Goal: Check status: Check status

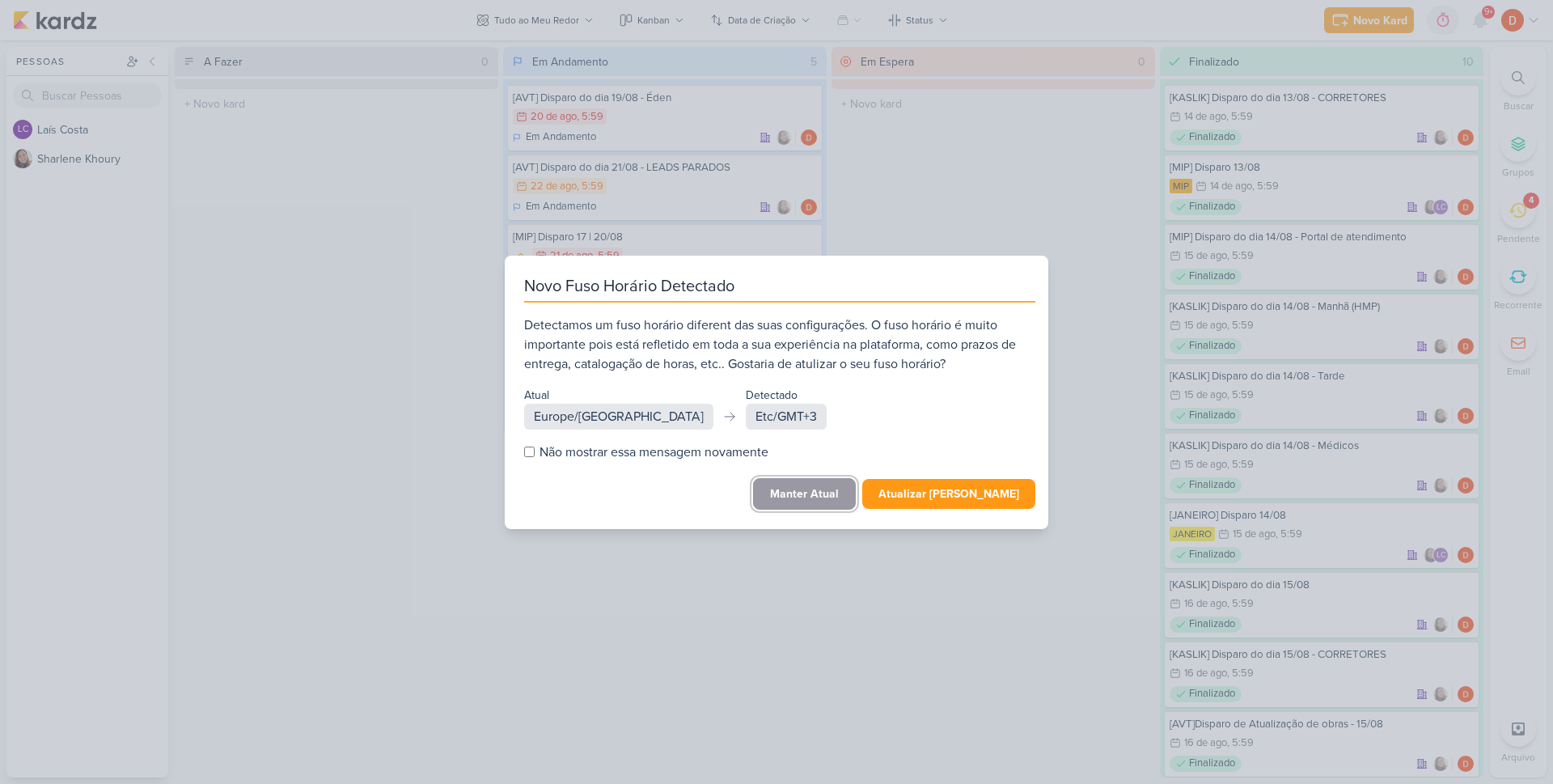
click at [841, 497] on button "Manter Atual" at bounding box center [805, 494] width 103 height 31
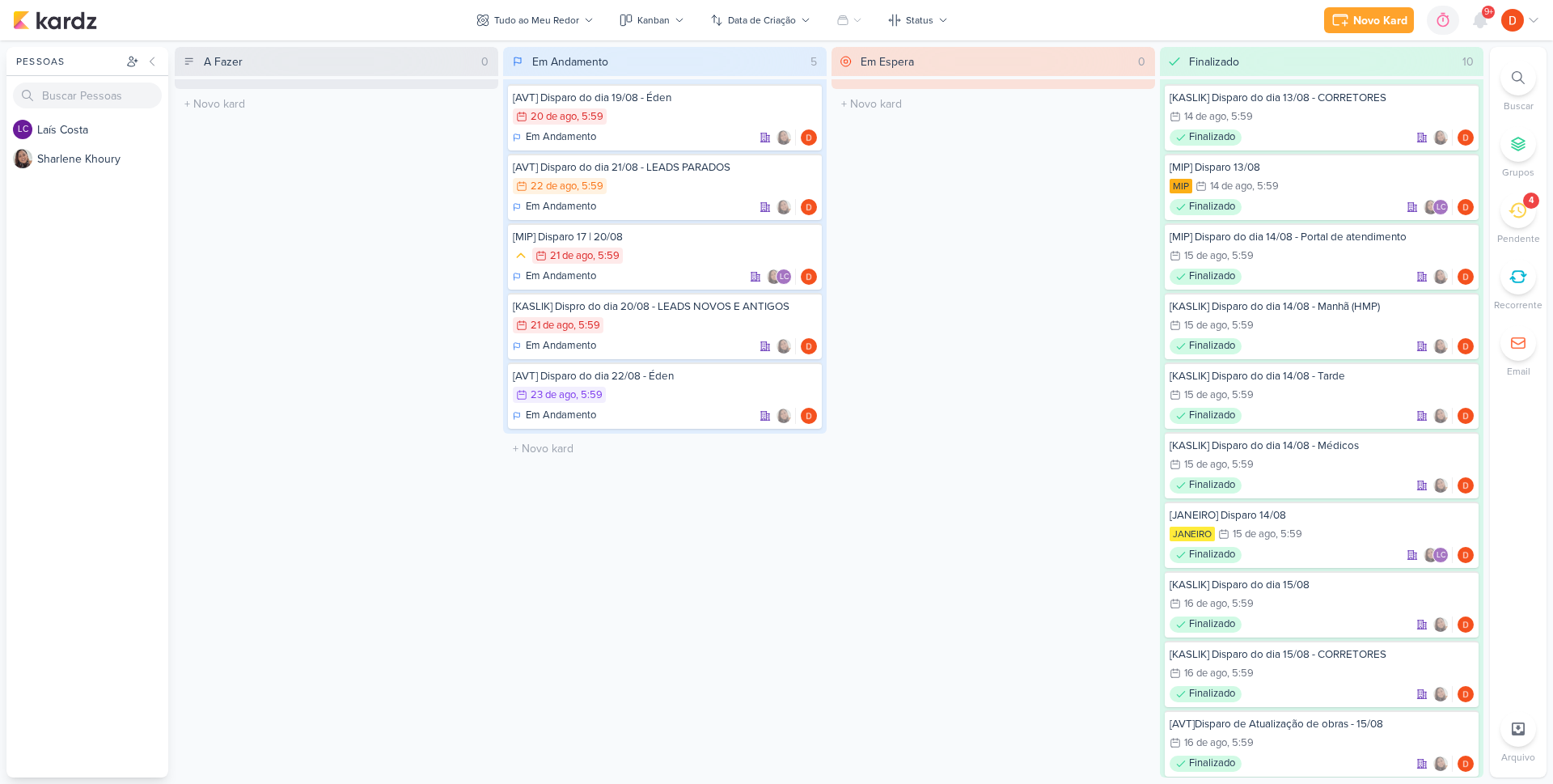
click at [1523, 218] on icon at bounding box center [1518, 210] width 18 height 18
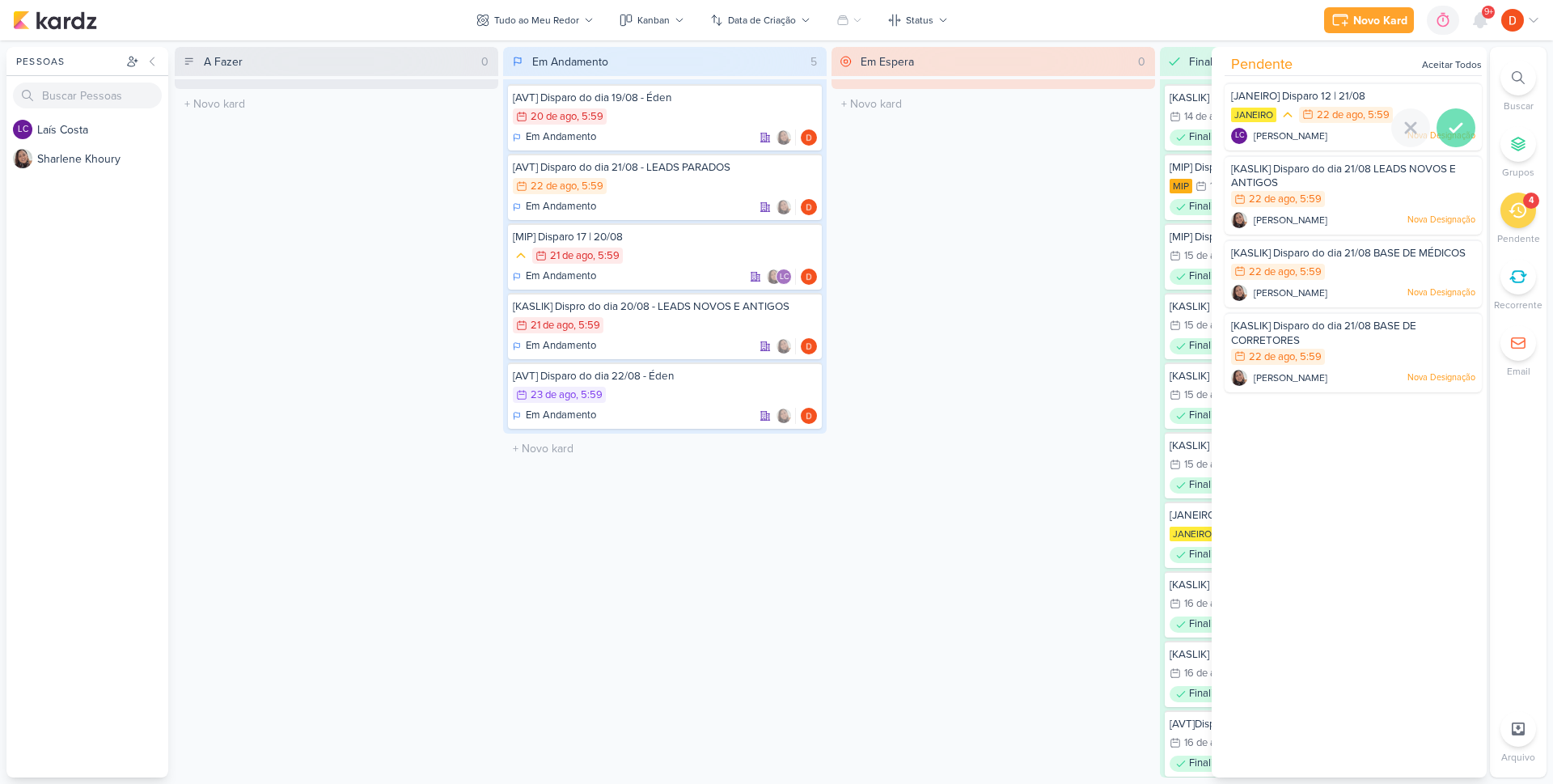
click at [1451, 120] on icon at bounding box center [1456, 128] width 20 height 20
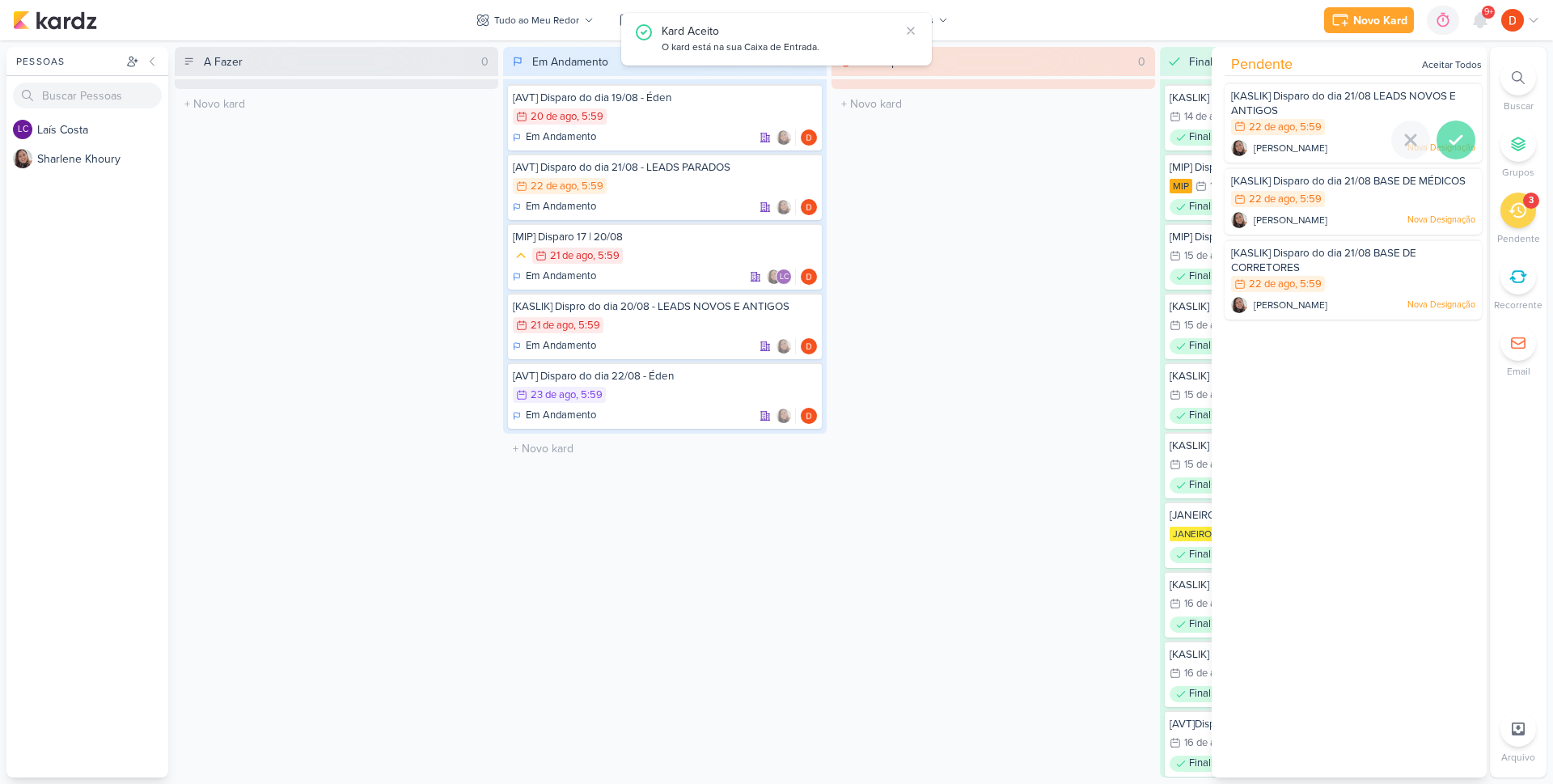
click at [1451, 139] on icon at bounding box center [1456, 139] width 12 height 8
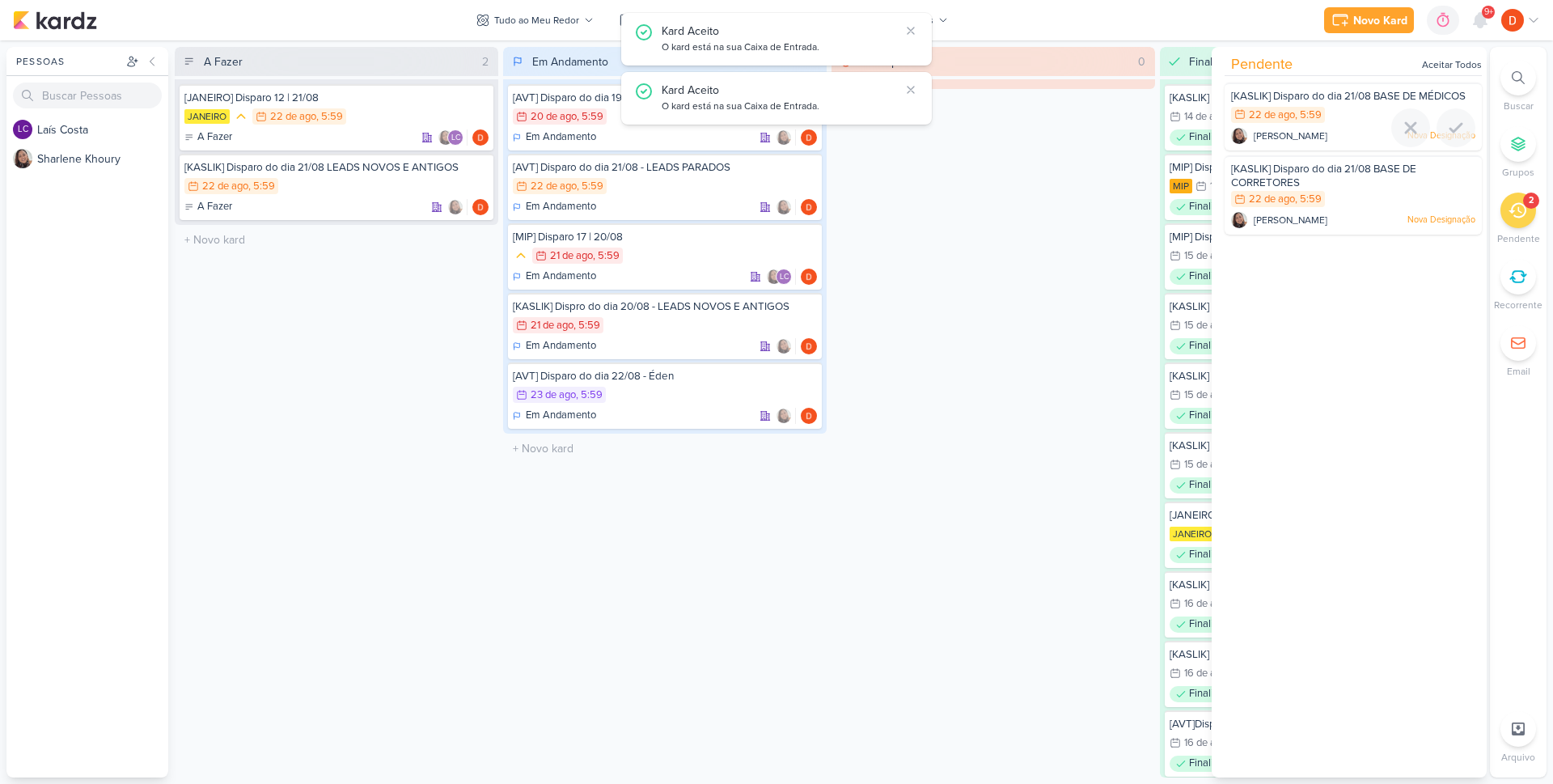
click at [1451, 132] on icon at bounding box center [1456, 128] width 12 height 8
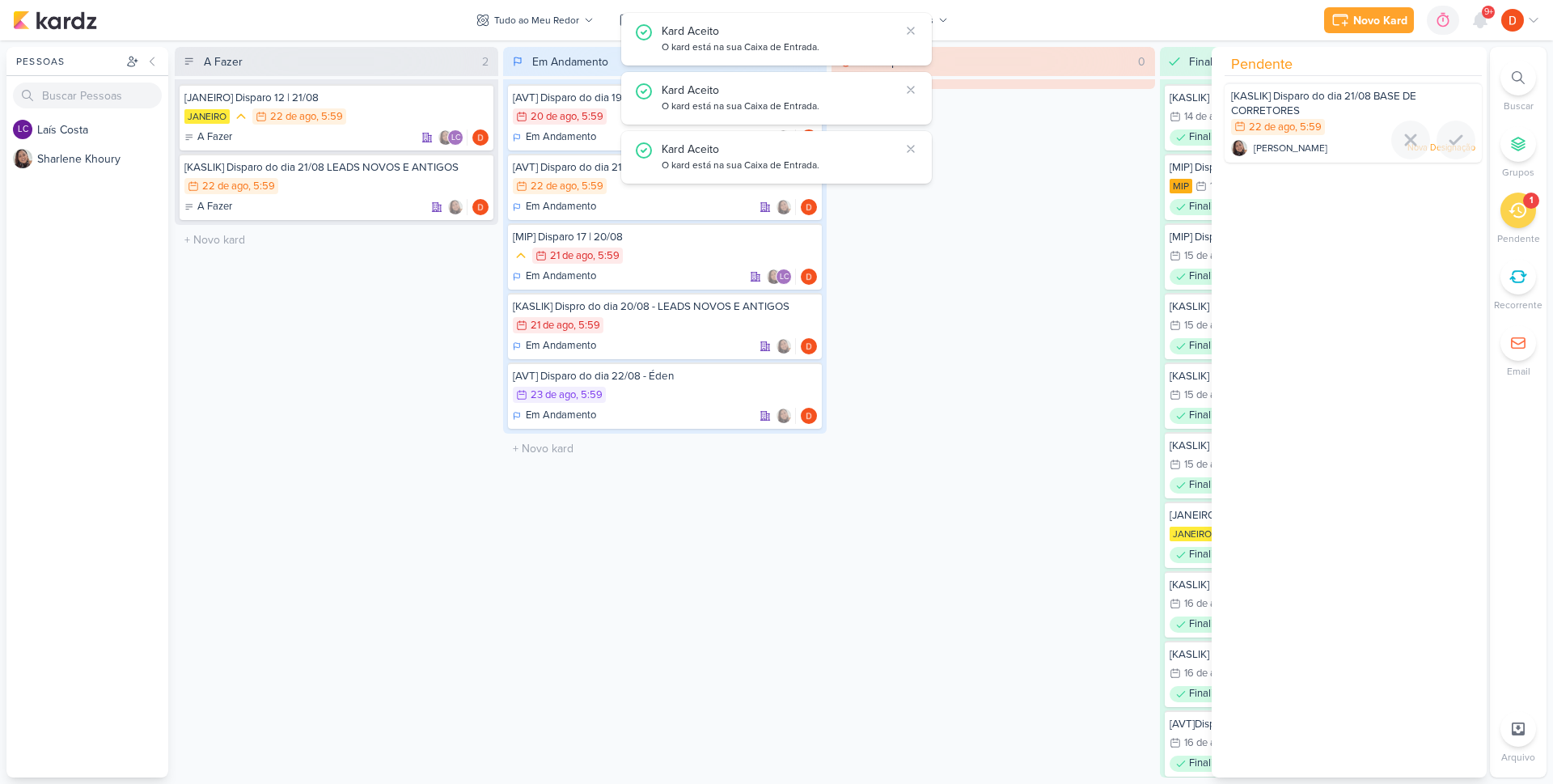
click at [1451, 139] on icon at bounding box center [1456, 139] width 12 height 8
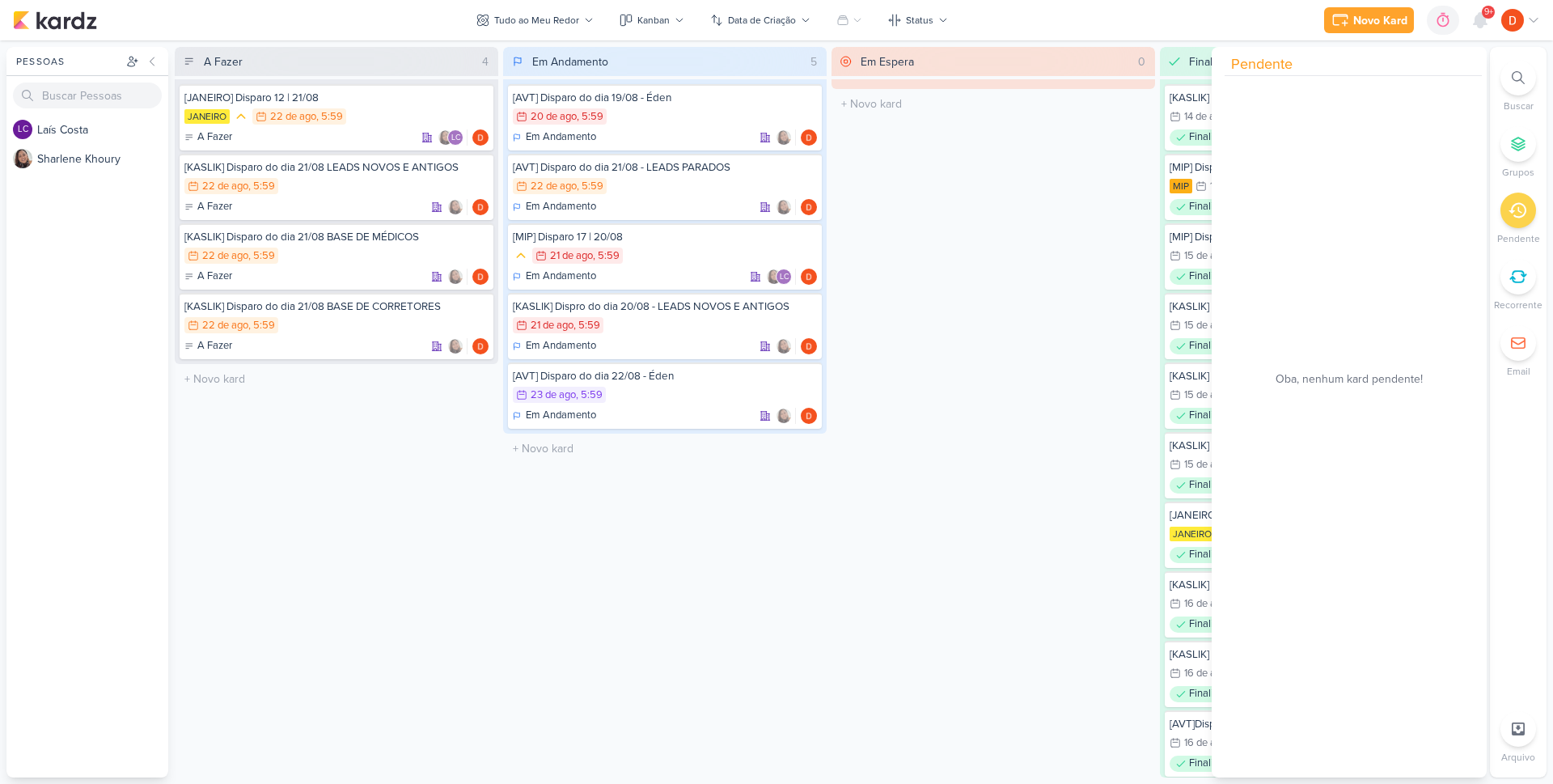
click at [1004, 213] on div "Em Espera 0 O título do kard deve ter menos que 100 caracteres" at bounding box center [994, 412] width 324 height 730
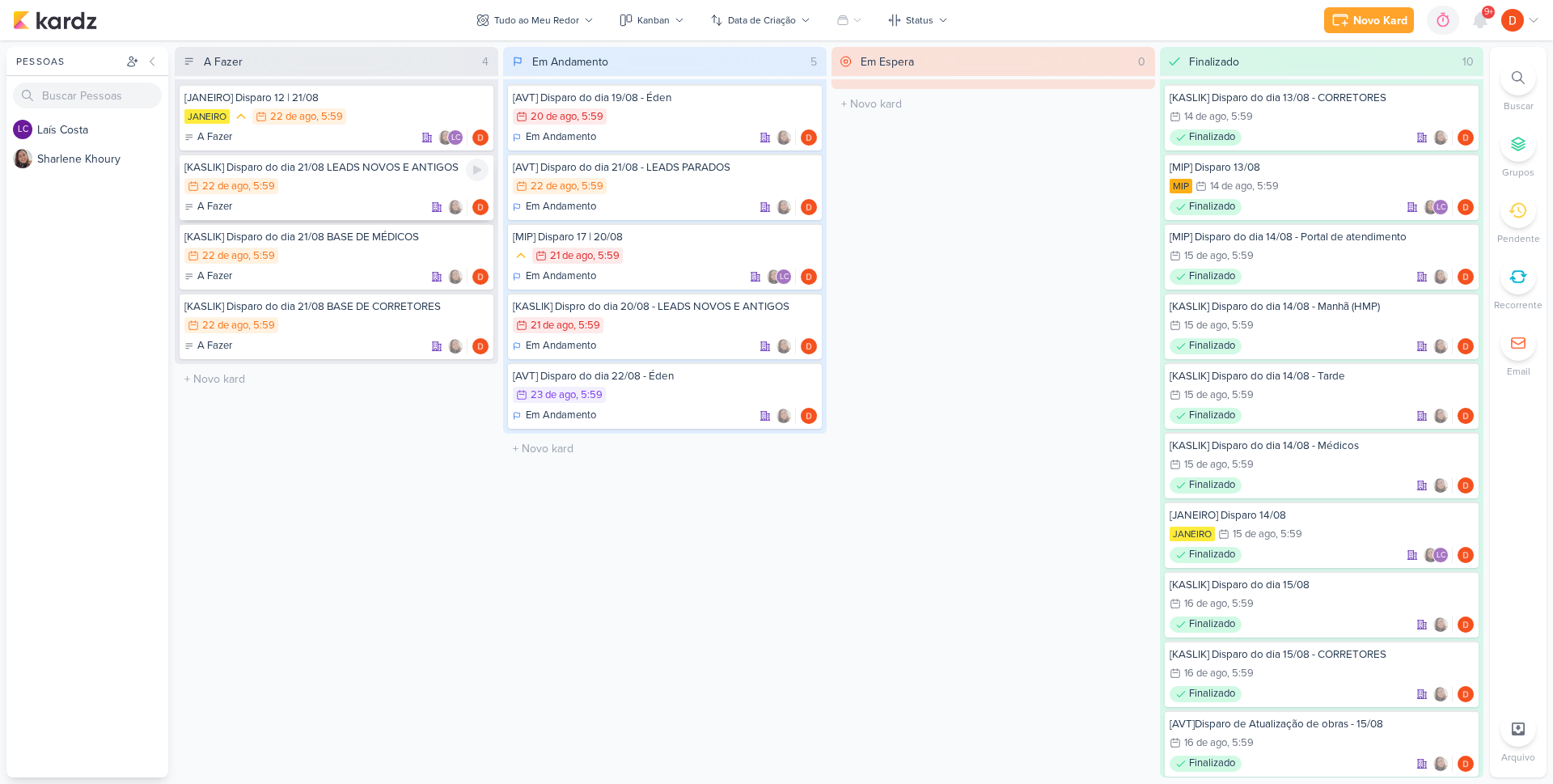
click at [375, 190] on div "22/8 [DATE] 5:59" at bounding box center [336, 187] width 304 height 18
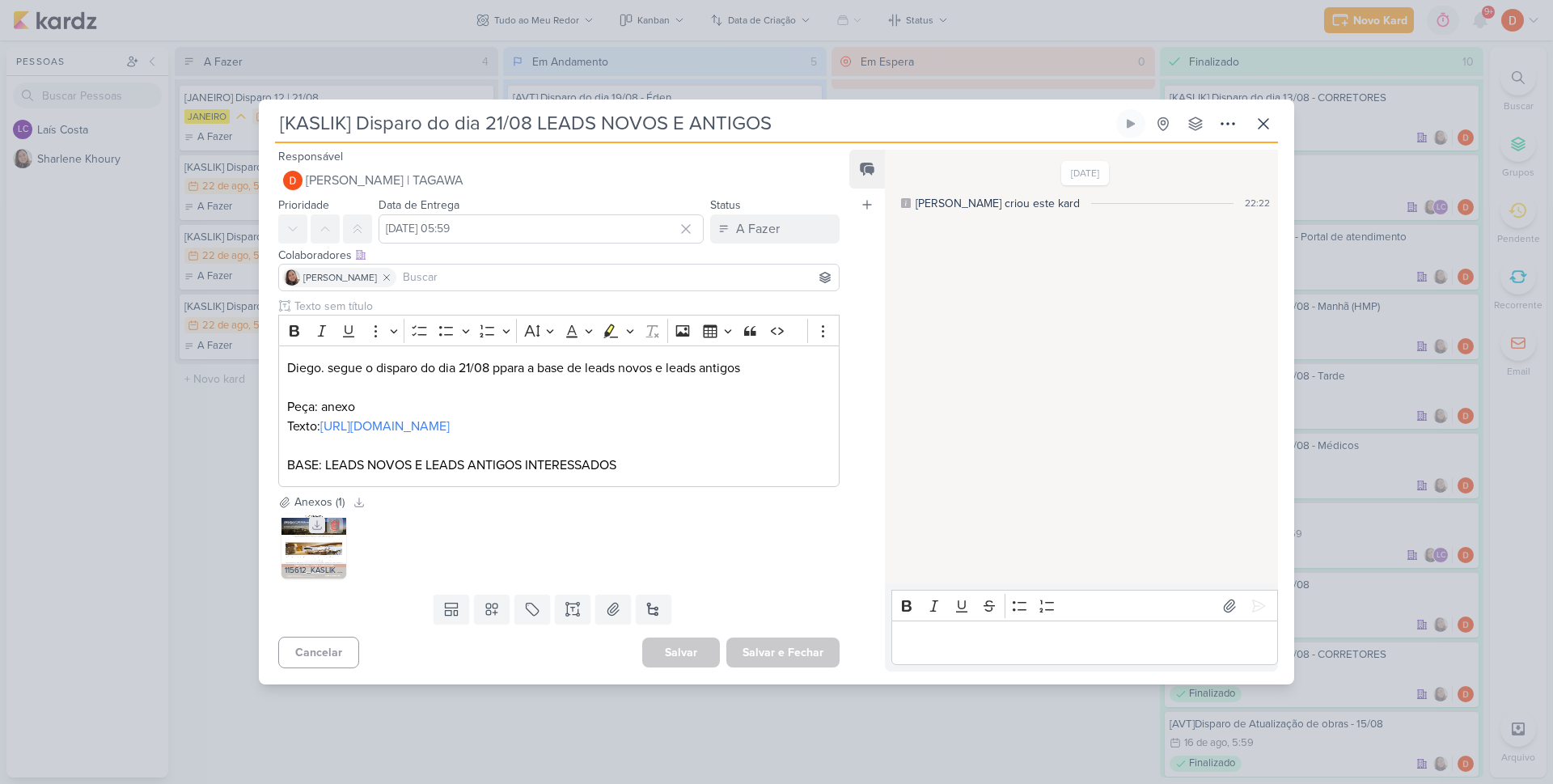
click at [315, 530] on icon at bounding box center [317, 525] width 12 height 12
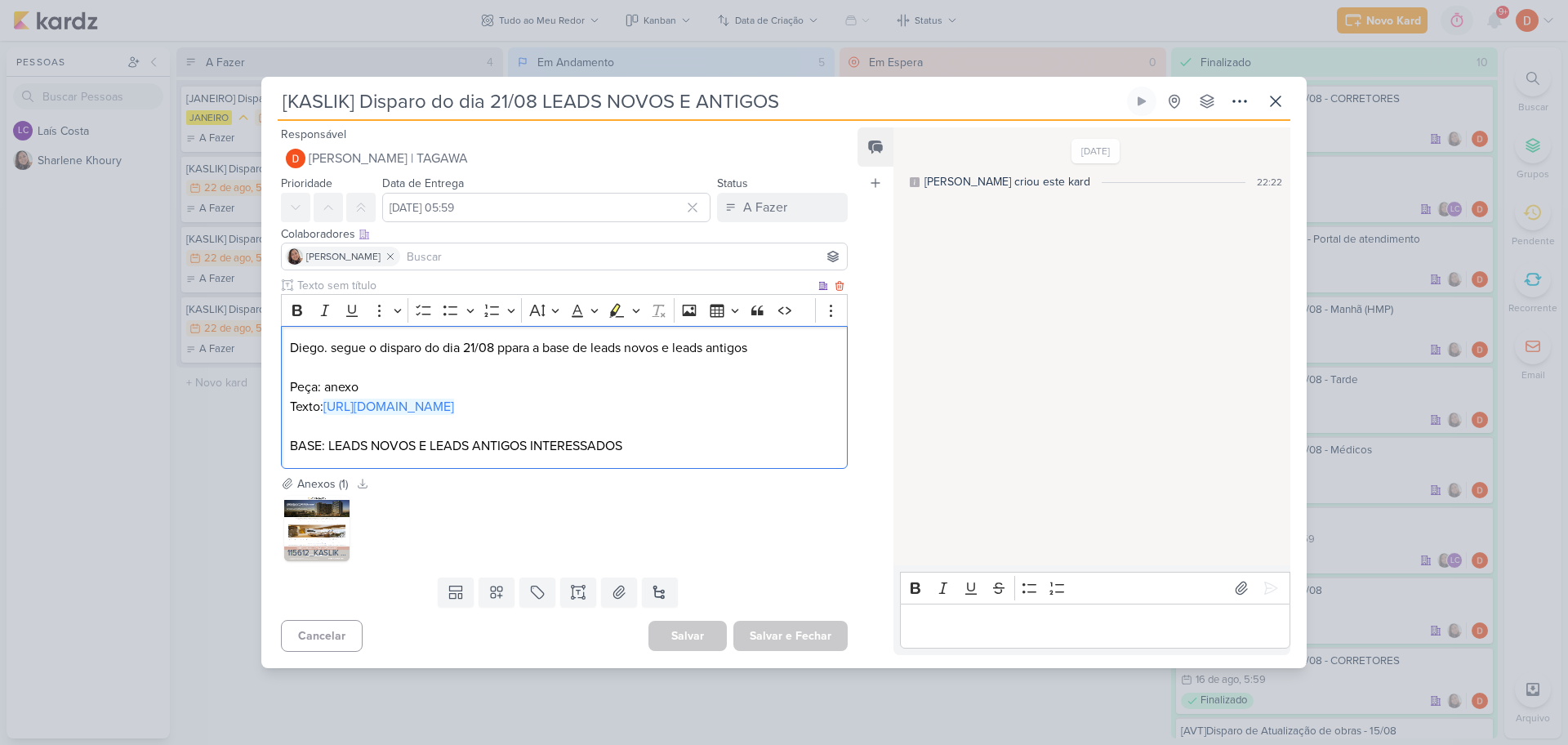
drag, startPoint x: 527, startPoint y: 415, endPoint x: 326, endPoint y: 397, distance: 201.8
click at [326, 397] on p "Texto: [URL][DOMAIN_NAME]" at bounding box center [564, 407] width 549 height 20
copy link "[URL][DOMAIN_NAME]"
drag, startPoint x: 186, startPoint y: 458, endPoint x: 193, endPoint y: 453, distance: 8.6
click at [187, 458] on div "[KASLIK] Disparo do dia 21/08 LEADS NOVOS E ANTIGOS" at bounding box center [784, 372] width 1568 height 745
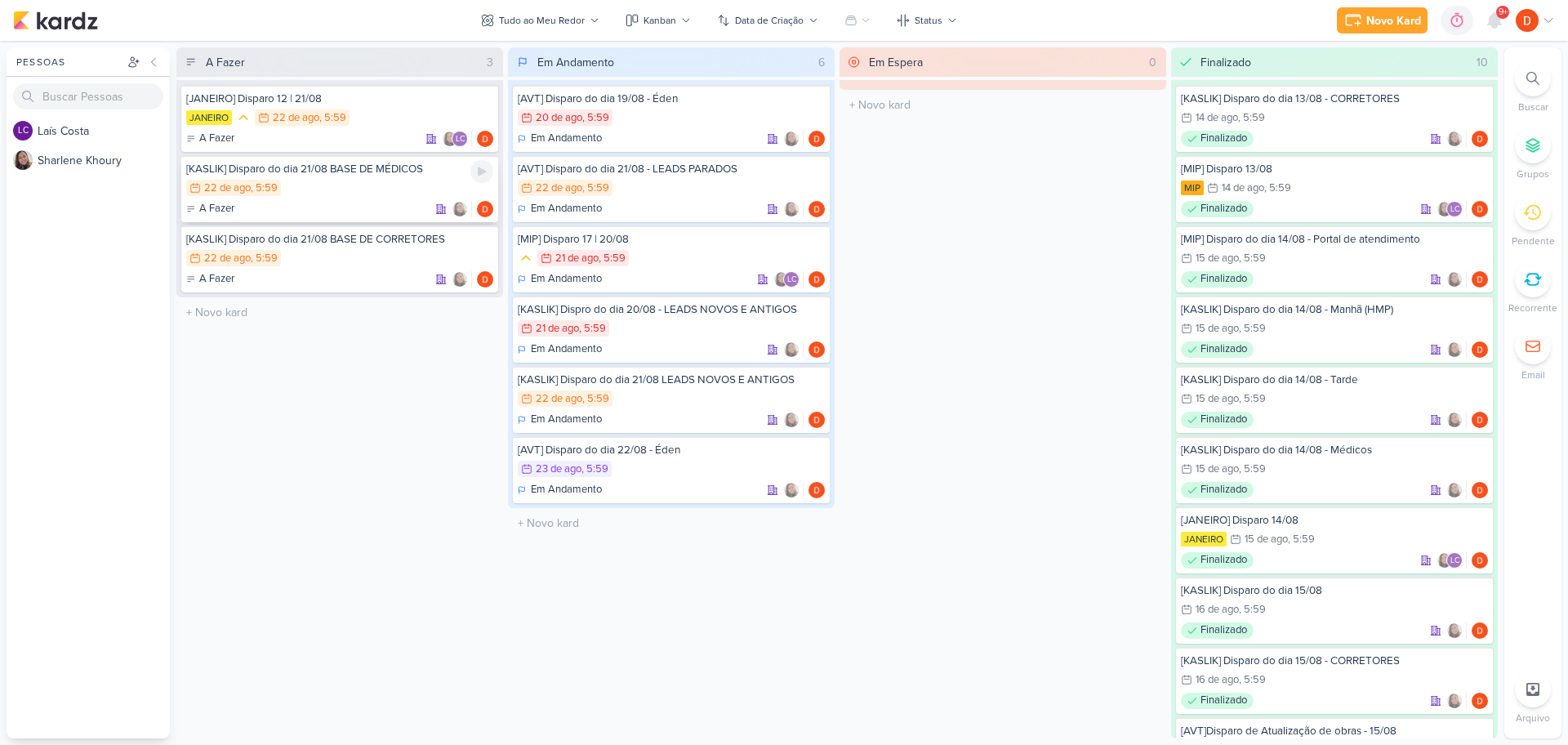
click at [345, 184] on div "22/8 [DATE] 5:59" at bounding box center [340, 189] width 307 height 18
click at [0, 0] on div at bounding box center [0, 0] width 0 height 0
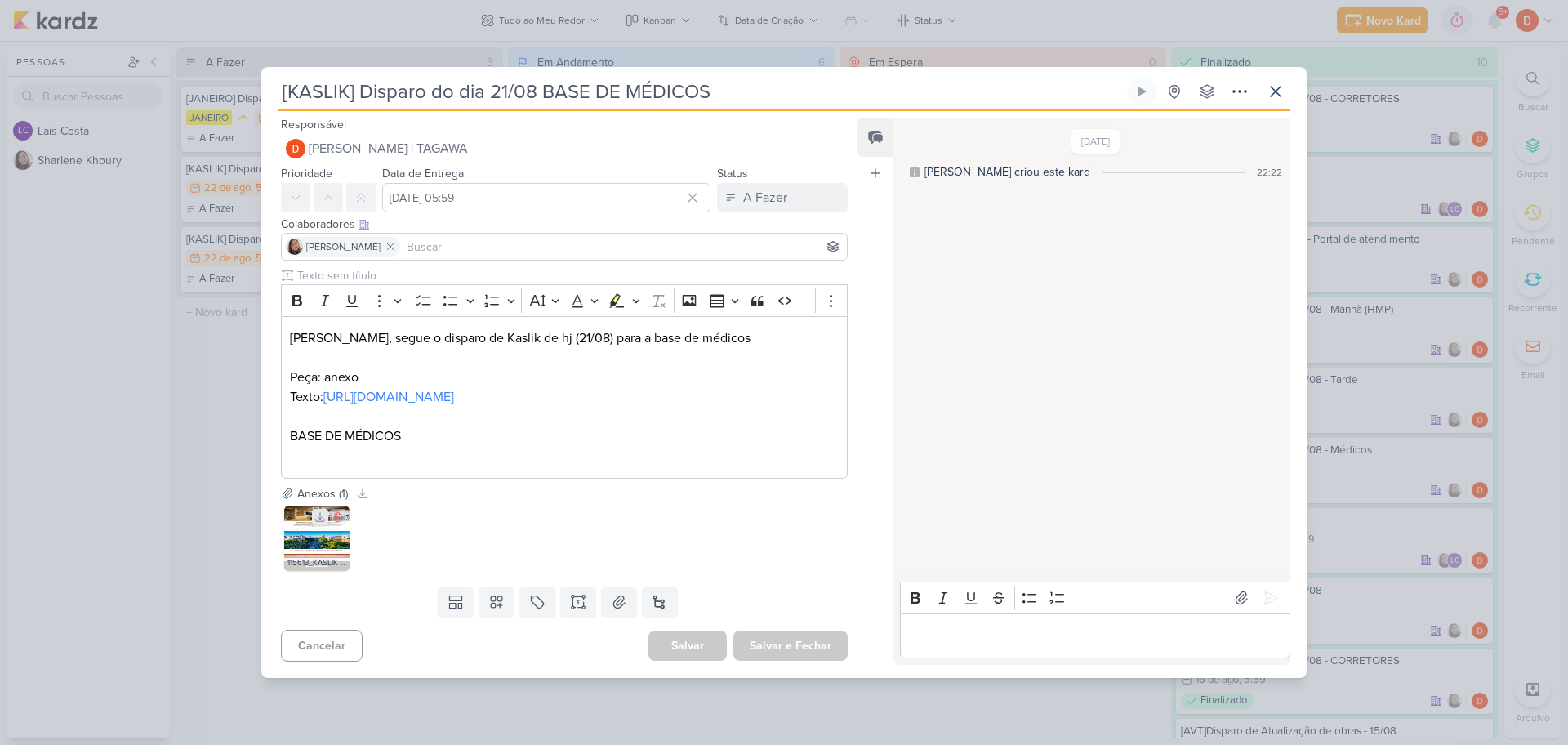
click at [319, 522] on icon at bounding box center [321, 517] width 9 height 9
drag, startPoint x: 673, startPoint y: 404, endPoint x: 326, endPoint y: 387, distance: 347.4
click at [326, 387] on p "Texto: [URL][DOMAIN_NAME]" at bounding box center [564, 397] width 549 height 20
copy link "[URL][DOMAIN_NAME]"
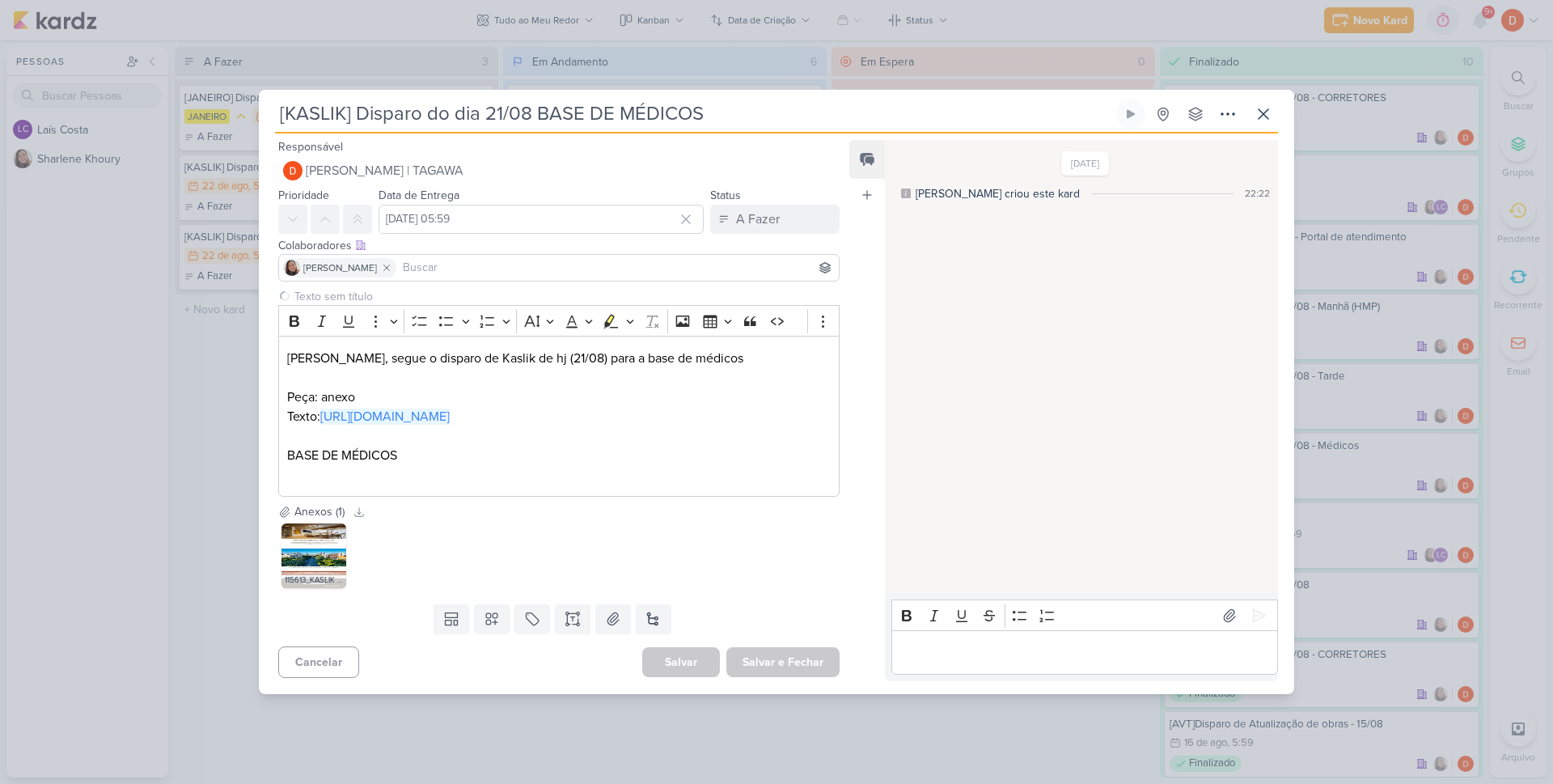
click at [231, 357] on div "[KASLIK] Disparo do dia 21/08 BASE DE MÉDICOS" at bounding box center [776, 392] width 1553 height 784
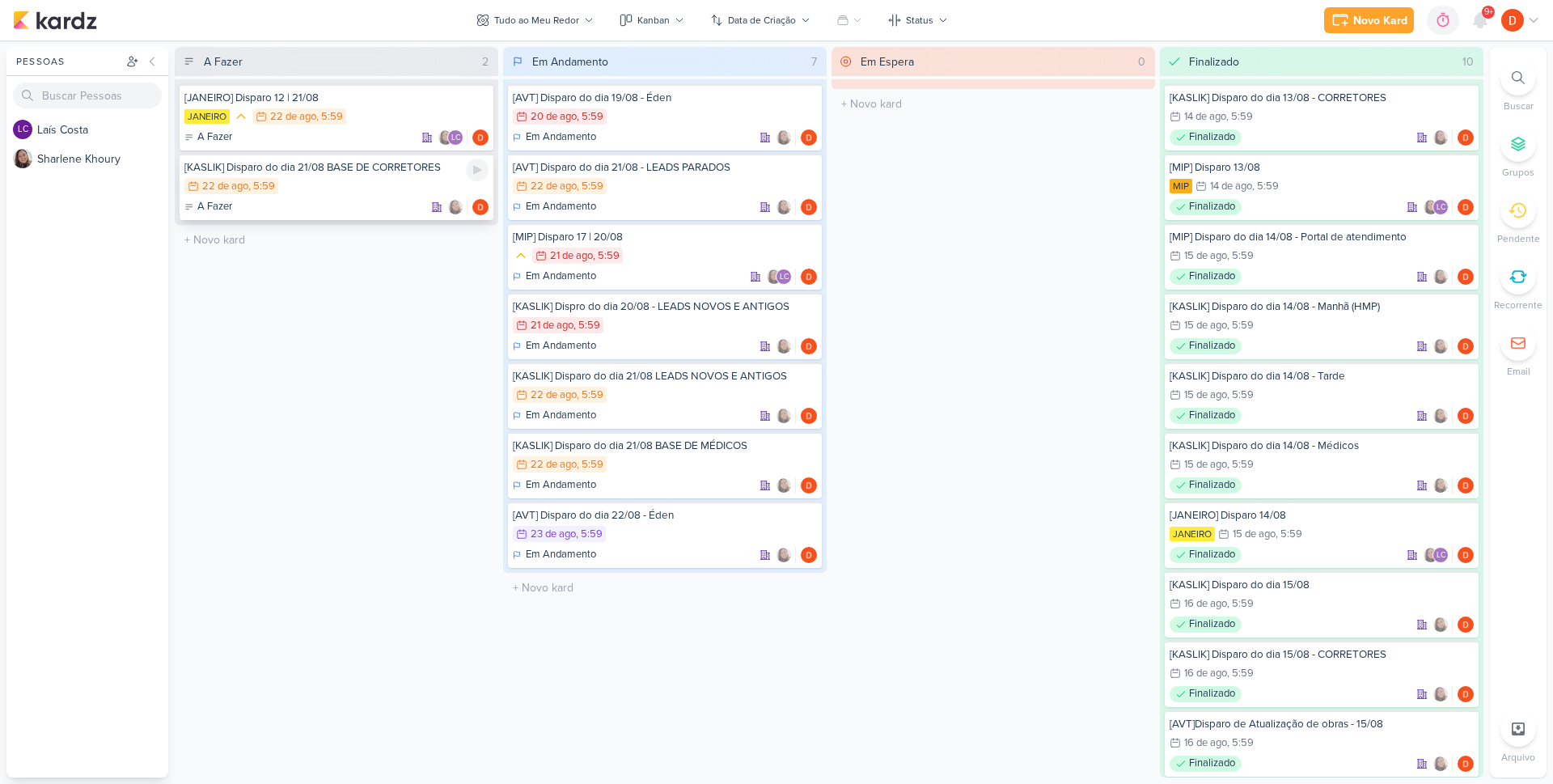
click at [369, 195] on div "22/8 [DATE] 5:59" at bounding box center [336, 187] width 304 height 18
click at [0, 0] on div at bounding box center [0, 0] width 0 height 0
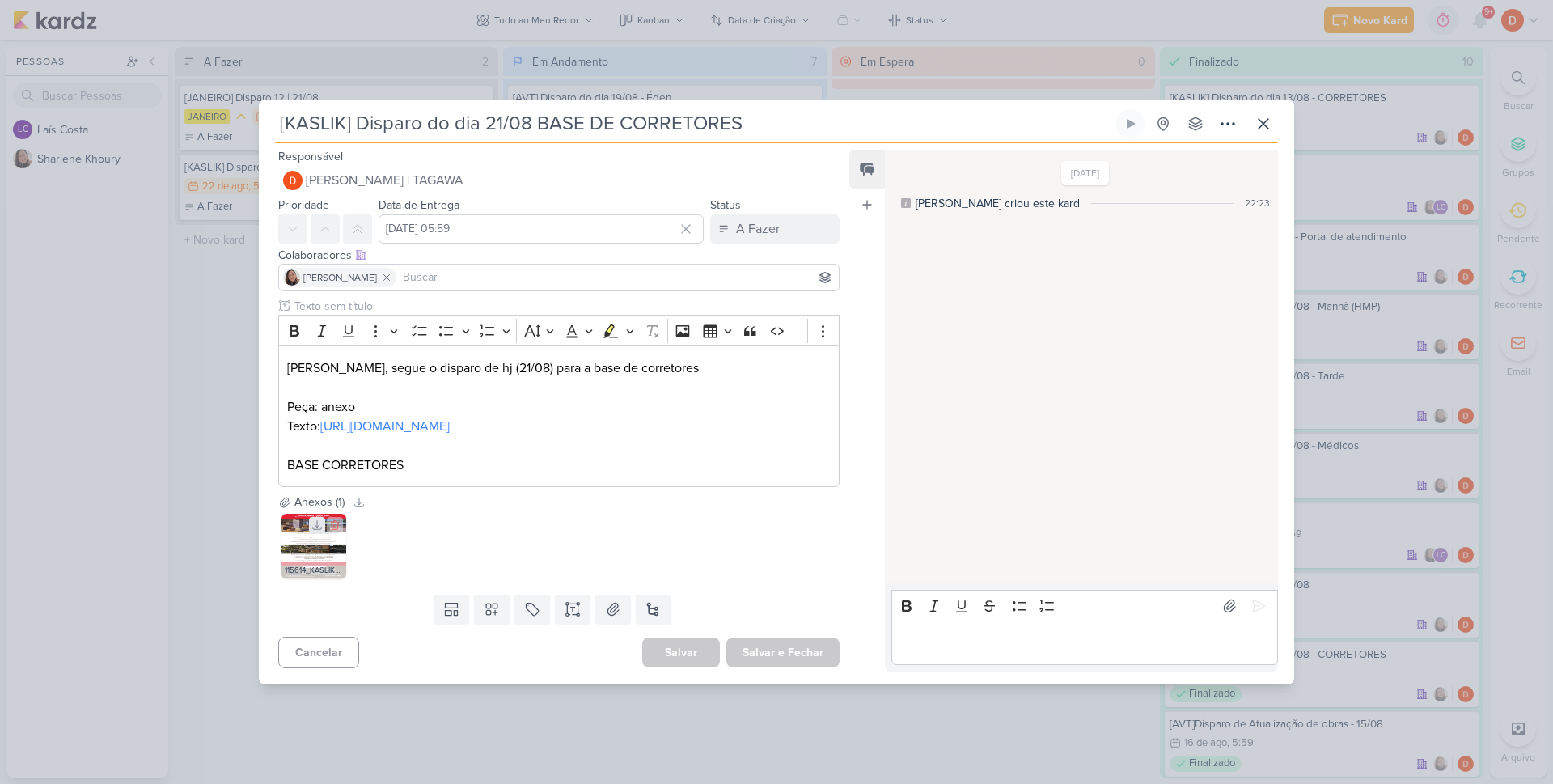
click at [318, 530] on icon at bounding box center [317, 525] width 12 height 12
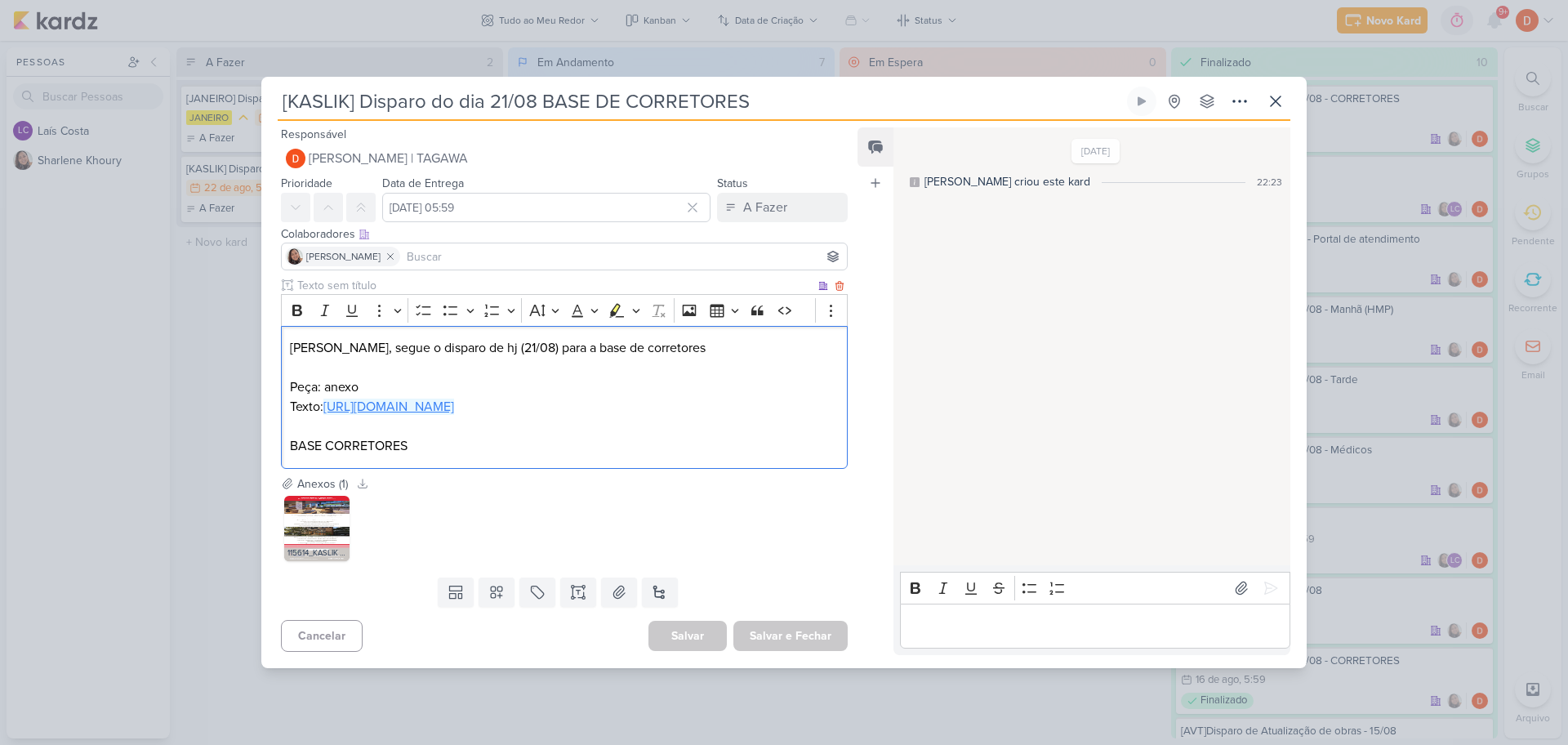
drag, startPoint x: 547, startPoint y: 417, endPoint x: 329, endPoint y: 397, distance: 218.9
click at [329, 397] on p "Texto: [URL][DOMAIN_NAME]" at bounding box center [564, 407] width 549 height 20
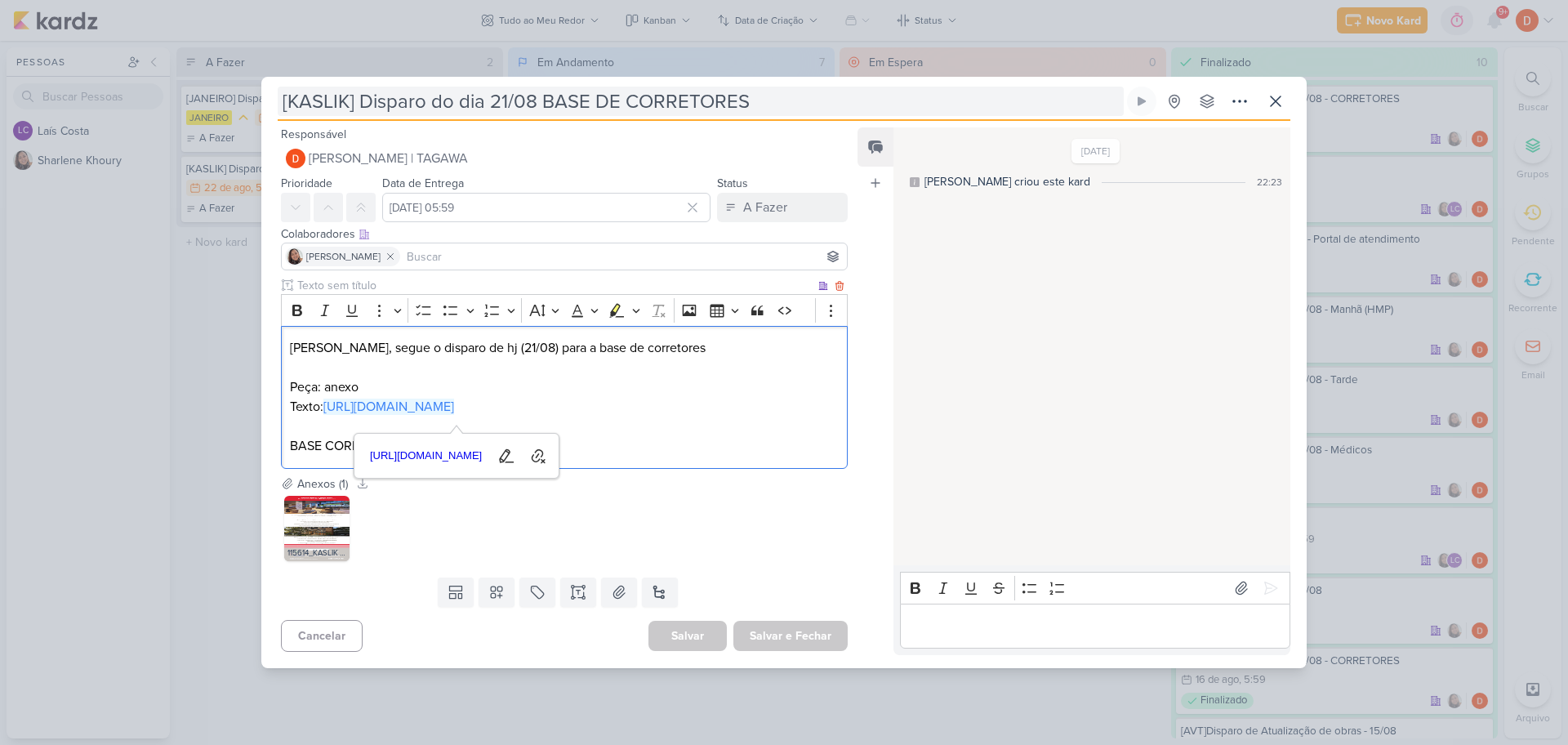
copy link "[URL][DOMAIN_NAME]"
